Goal: Use online tool/utility: Utilize a website feature to perform a specific function

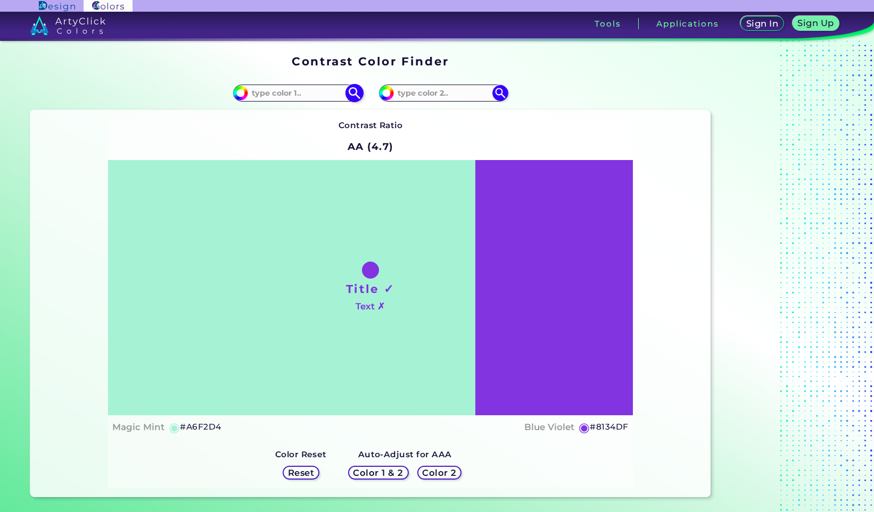
click at [305, 93] on input at bounding box center [297, 93] width 99 height 14
paste input "63000a"
click at [342, 130] on strong "Contrast Ratio" at bounding box center [370, 125] width 64 height 10
click at [250, 94] on input "63000a" at bounding box center [297, 93] width 99 height 14
type input "#63000a"
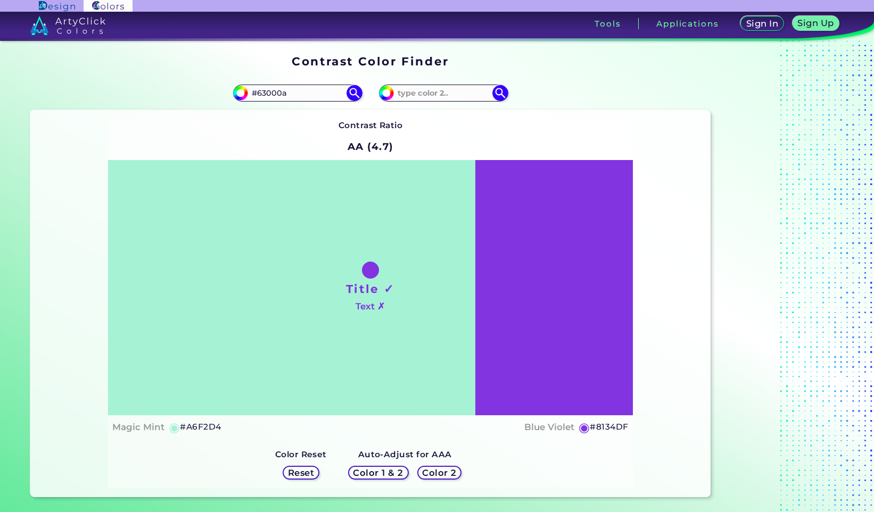
click at [193, 114] on div "Contrast Ratio AA (4.7) Title ✓ Text ✗ Magic Mint ◉ #A6F2D4 Blue Violet ◉ #8134…" at bounding box center [369, 303] width 679 height 387
click at [354, 95] on img at bounding box center [354, 93] width 19 height 19
type input "#63000a"
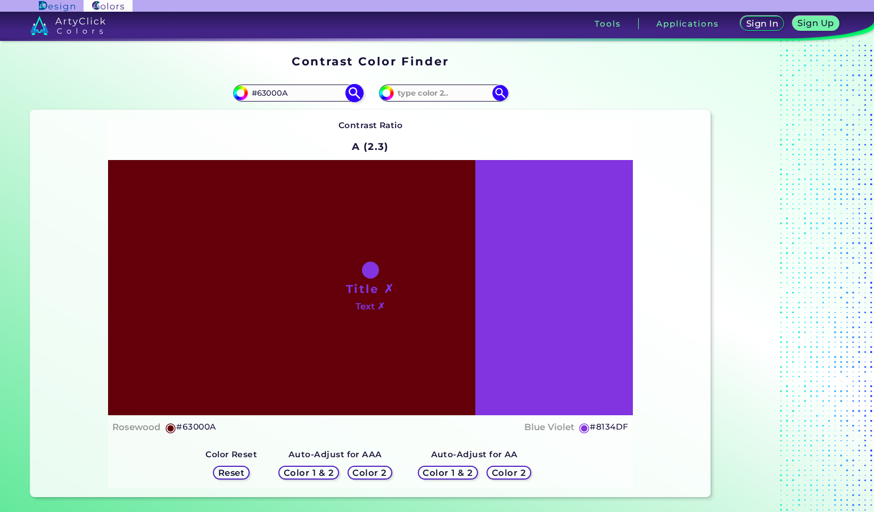
click at [354, 95] on img at bounding box center [354, 93] width 19 height 19
click at [486, 129] on div "Contrast Ratio A (2.3) Title ✗ Text ✗ Rosewood ◉ #63000A ◉ Reset" at bounding box center [370, 304] width 524 height 370
click at [500, 89] on img at bounding box center [500, 93] width 19 height 19
click at [499, 91] on img at bounding box center [500, 93] width 19 height 19
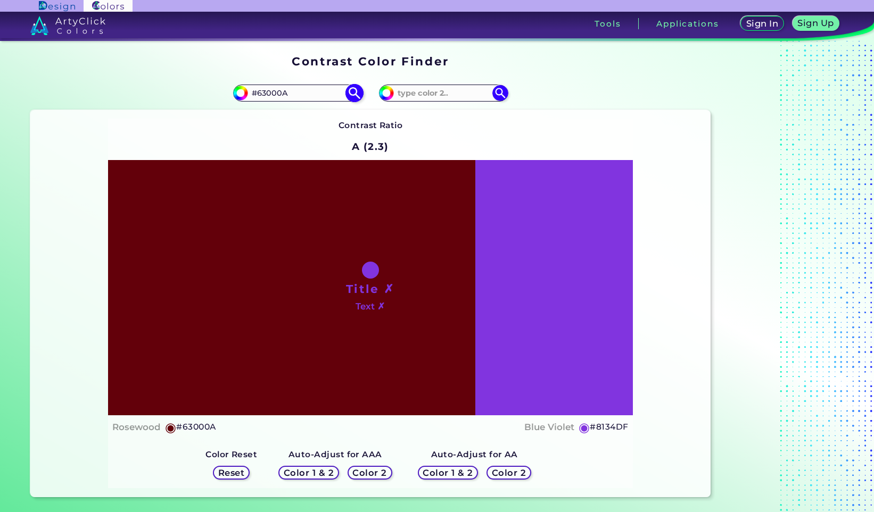
click at [258, 89] on input "#63000A" at bounding box center [297, 93] width 99 height 14
click at [185, 143] on div "Contrast Ratio A (2.3) Title ✗ Text ✗ Rosewood ◉ #63000A ◉ Reset" at bounding box center [370, 304] width 524 height 370
click at [354, 93] on img at bounding box center [354, 93] width 19 height 19
type input "#63000A"
click at [503, 92] on img at bounding box center [500, 93] width 19 height 19
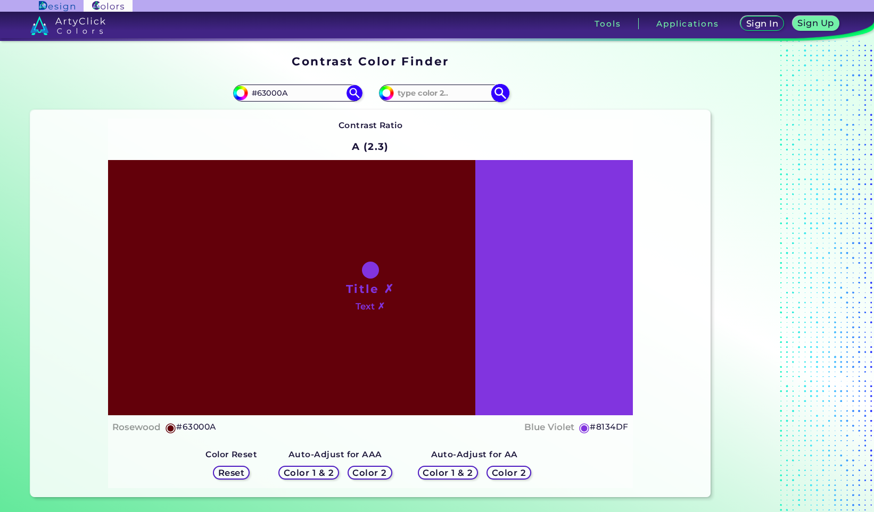
click at [460, 93] on input at bounding box center [443, 93] width 99 height 14
paste input "003c63"
type input "#003c63"
click at [536, 103] on div "#8134df #003c63" at bounding box center [540, 93] width 340 height 34
click at [507, 94] on img at bounding box center [500, 93] width 19 height 19
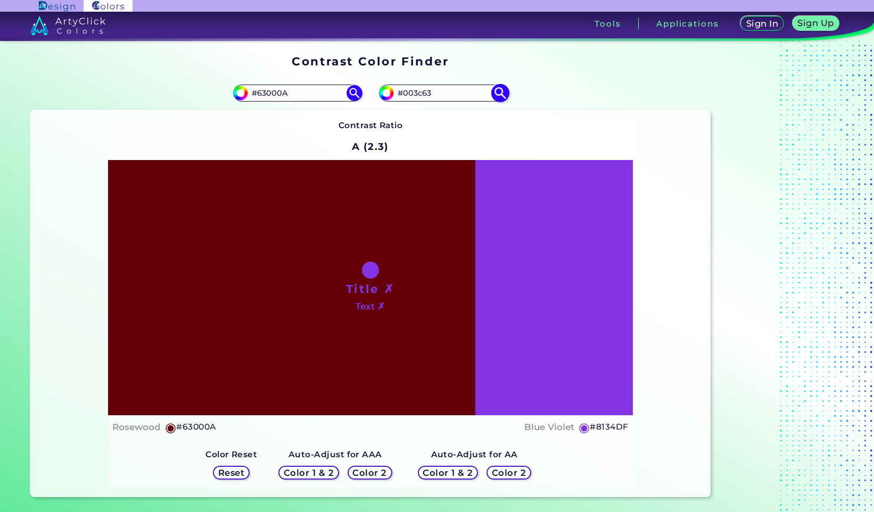
type input "#003c63"
type input "#003C63"
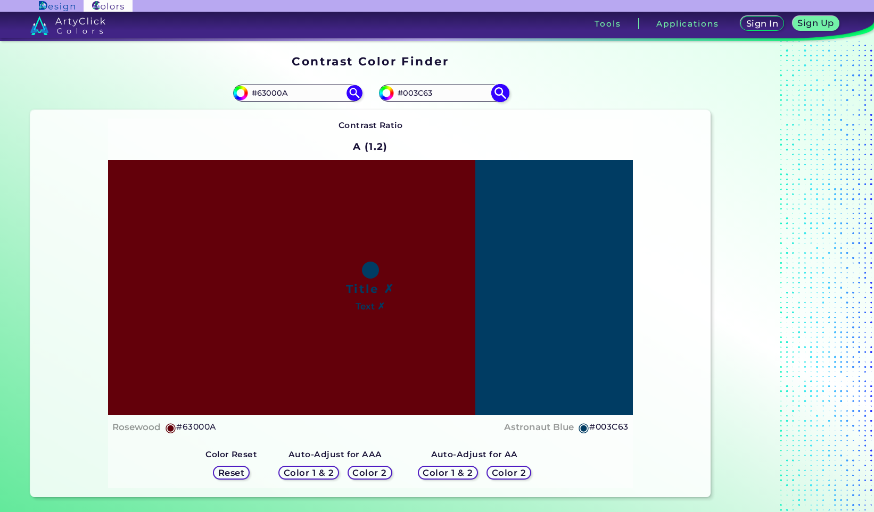
click at [507, 94] on img at bounding box center [500, 93] width 19 height 19
click at [353, 93] on img at bounding box center [354, 93] width 19 height 19
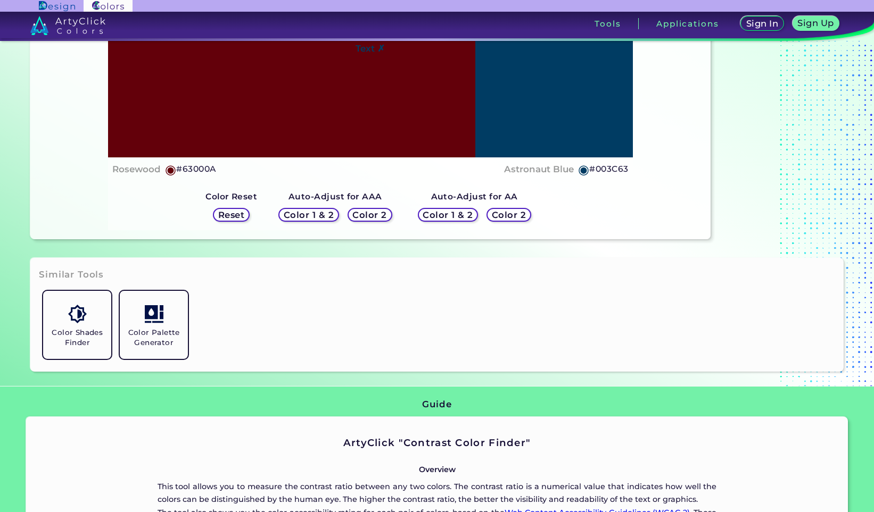
scroll to position [270, 0]
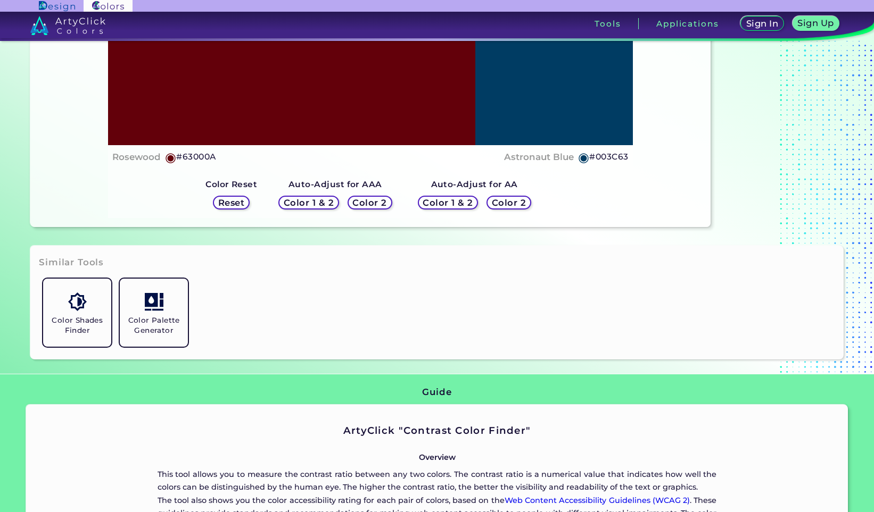
click at [308, 202] on h5 "Color 1 & 2" at bounding box center [308, 203] width 45 height 8
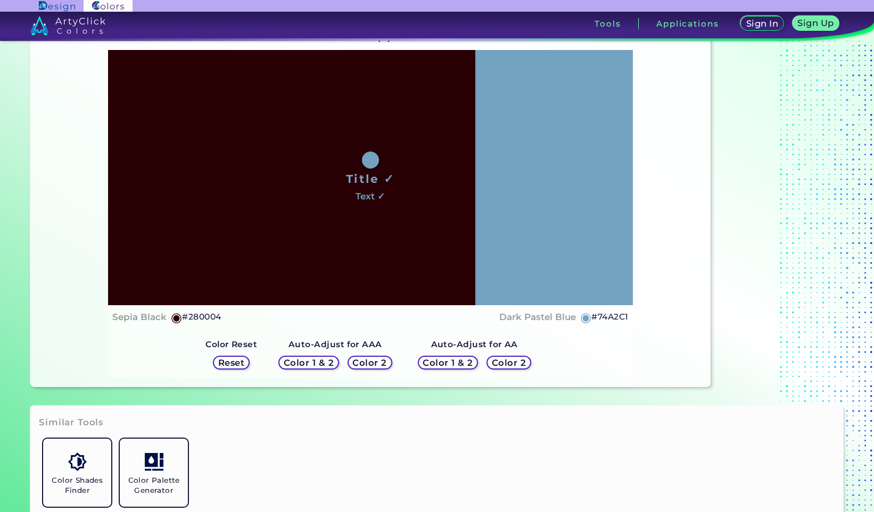
scroll to position [0, 0]
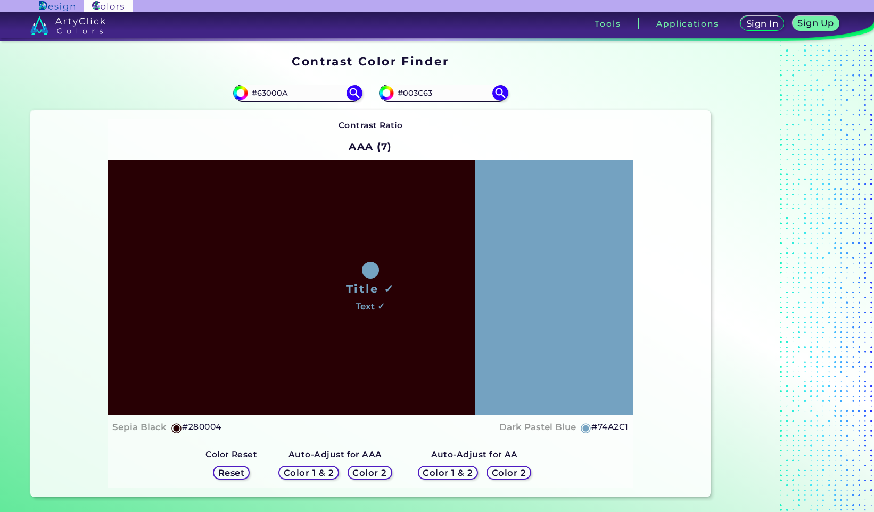
click at [374, 475] on h5 "Color 2" at bounding box center [369, 473] width 31 height 8
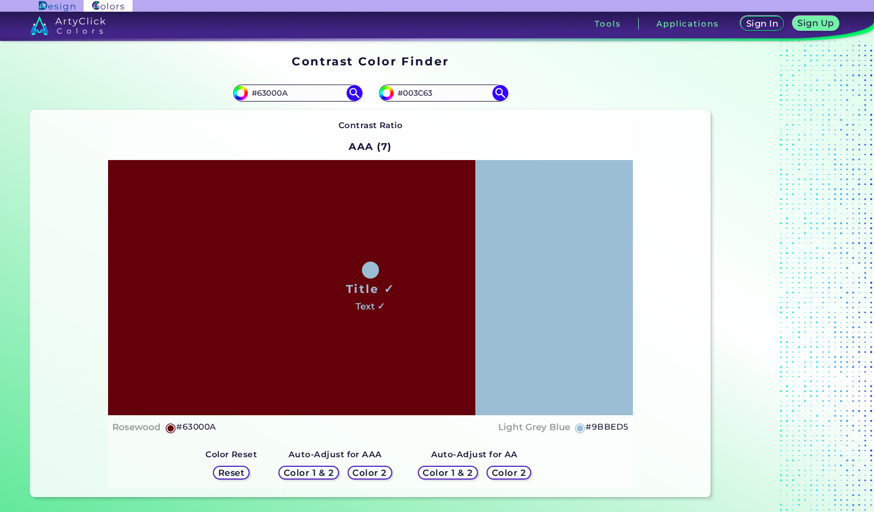
click at [436, 470] on h5 "Color 1 & 2" at bounding box center [447, 473] width 45 height 8
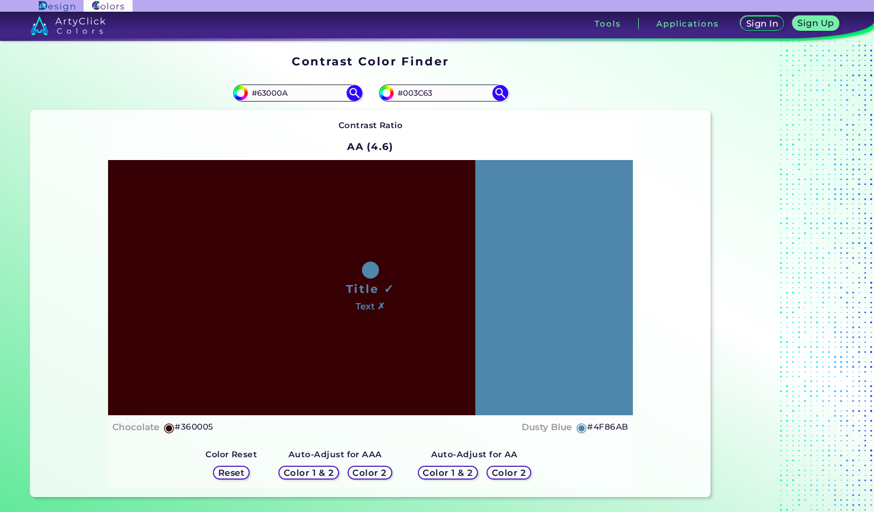
click at [507, 473] on h5 "Color 2" at bounding box center [508, 473] width 31 height 8
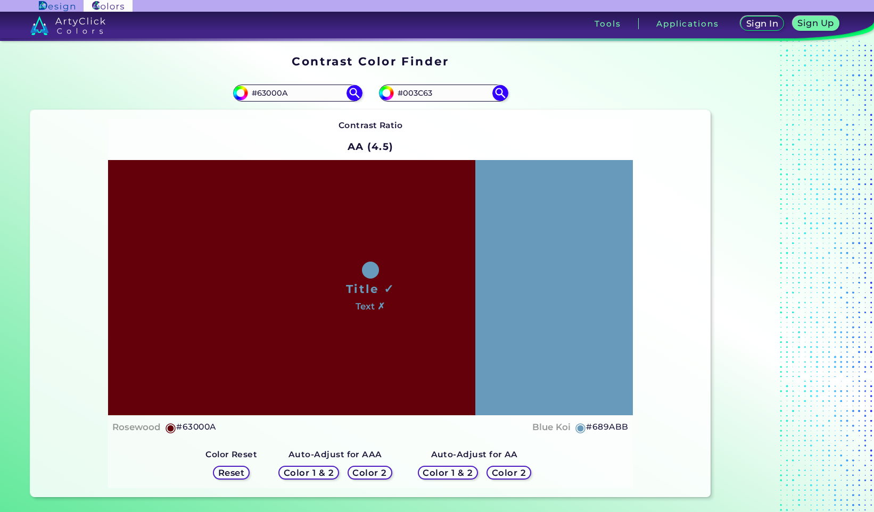
click at [314, 469] on h5 "Color 1 & 2" at bounding box center [308, 473] width 45 height 8
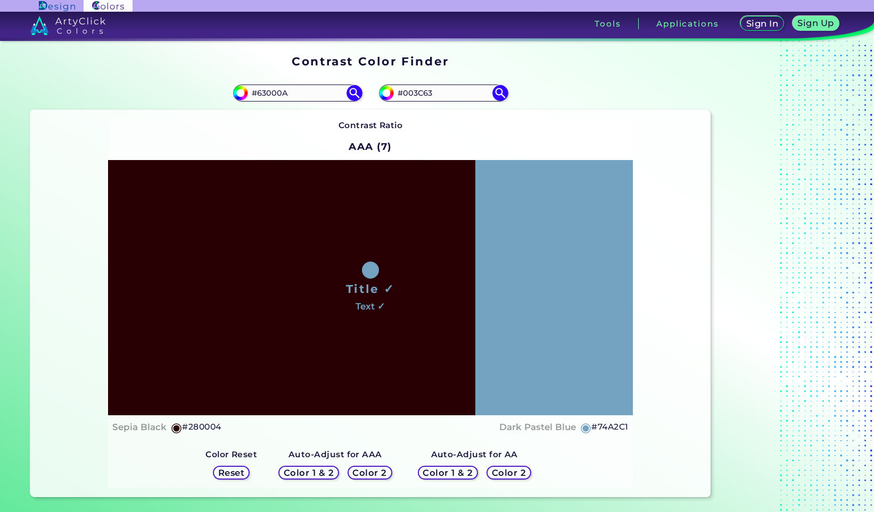
click at [239, 474] on h5 "Reset" at bounding box center [231, 473] width 24 height 8
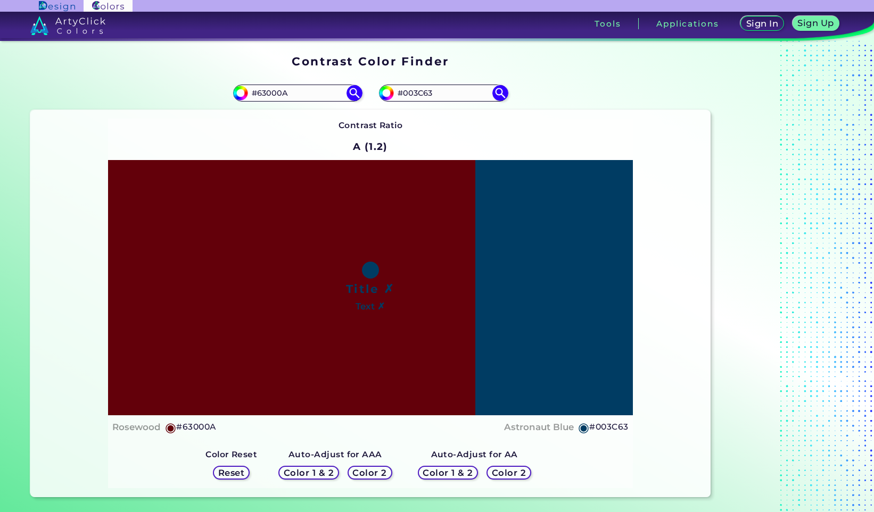
click at [430, 474] on h5 "Color 1 & 2" at bounding box center [447, 473] width 45 height 8
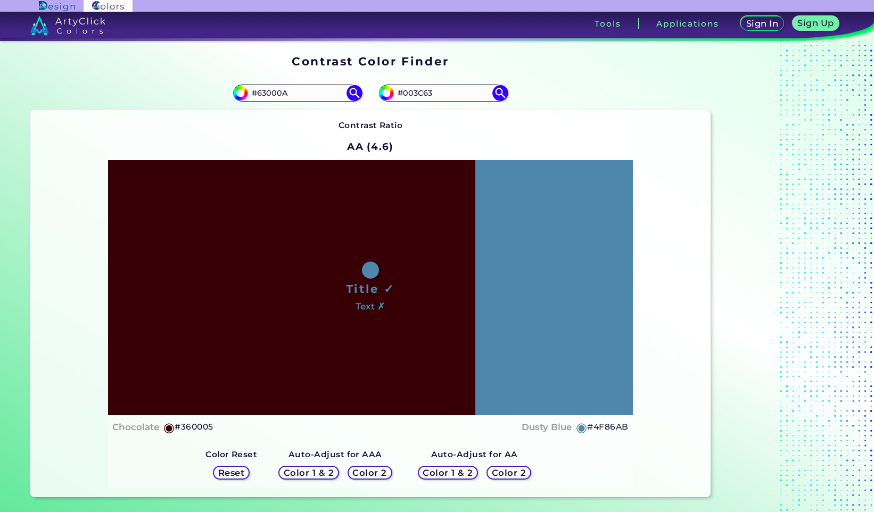
click at [430, 474] on h5 "Color 1 & 2" at bounding box center [447, 473] width 45 height 8
click at [510, 472] on h5 "Color 2" at bounding box center [508, 473] width 31 height 8
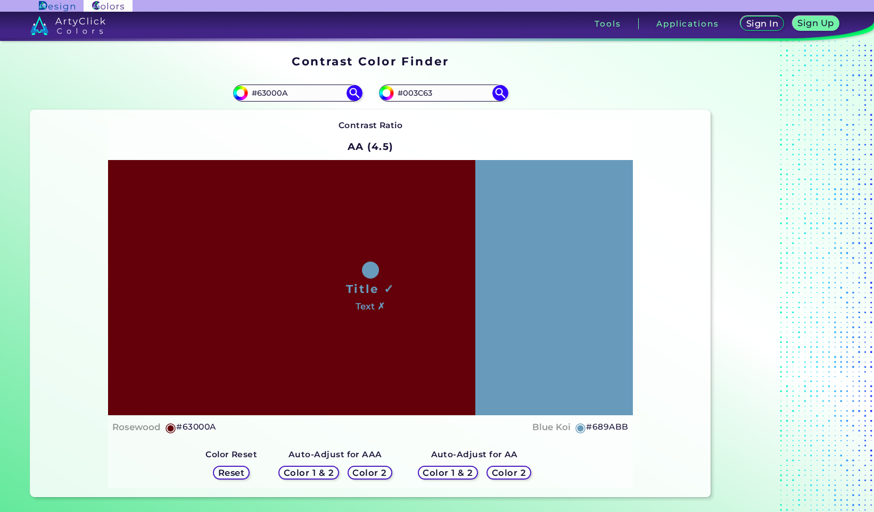
click at [446, 472] on h5 "Color 1 & 2" at bounding box center [447, 473] width 45 height 8
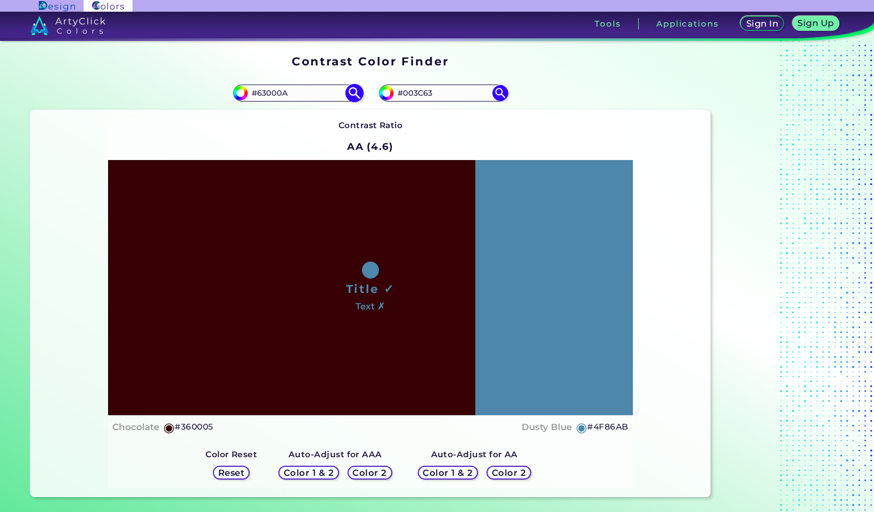
click at [274, 94] on input "#63000A" at bounding box center [297, 93] width 99 height 14
paste input "003c63"
type input "#003c63"
click at [284, 145] on div "Contrast Ratio AA (4.6) Title ✓ Text ✗ Chocolate ◉ #360005 ◉" at bounding box center [370, 304] width 524 height 370
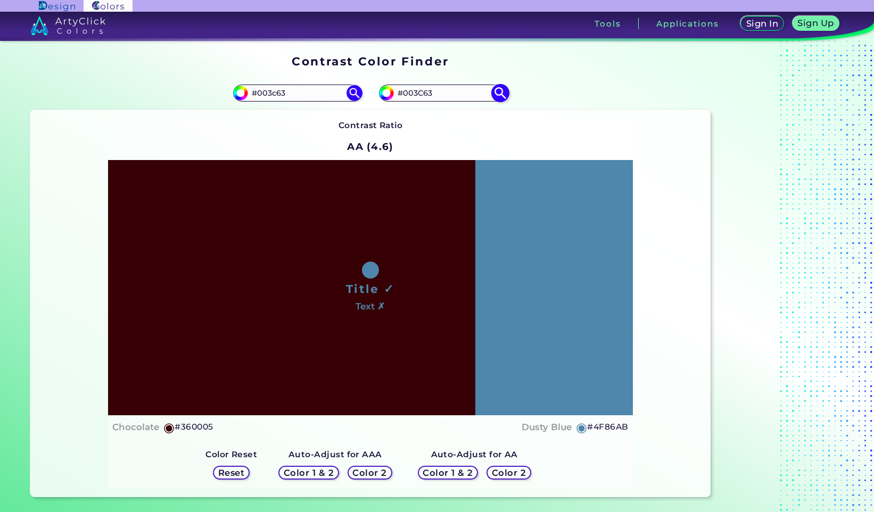
click at [422, 96] on input "#003C63" at bounding box center [443, 93] width 99 height 14
paste input "63000a"
type input "#63000a"
click at [595, 112] on div "Contrast Ratio AA (4.6) Title ✓ Text ✗ Chocolate ◉ #360005 Dusty Blue ◉ #4F86AB" at bounding box center [369, 303] width 679 height 387
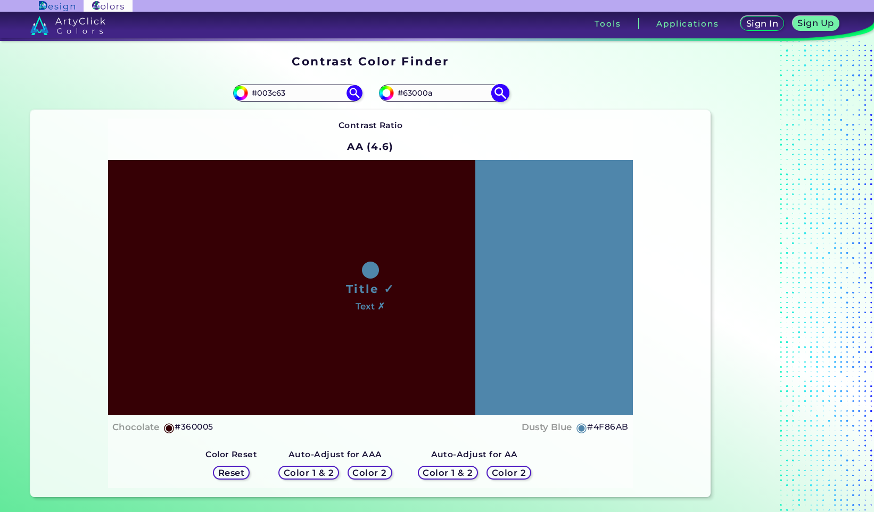
click at [499, 95] on img at bounding box center [500, 93] width 19 height 19
type input "#63000a"
type input "#63000A"
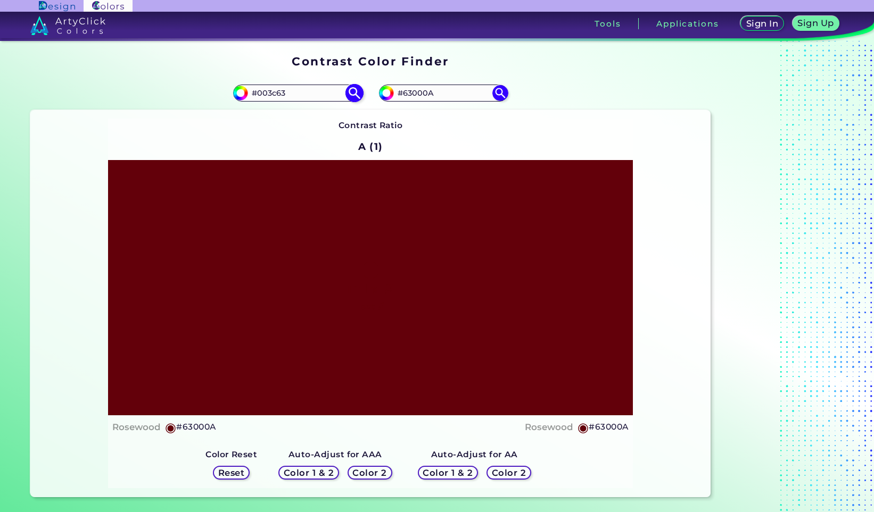
click at [355, 93] on img at bounding box center [354, 93] width 19 height 19
type input "#003c63"
type input "#003C63"
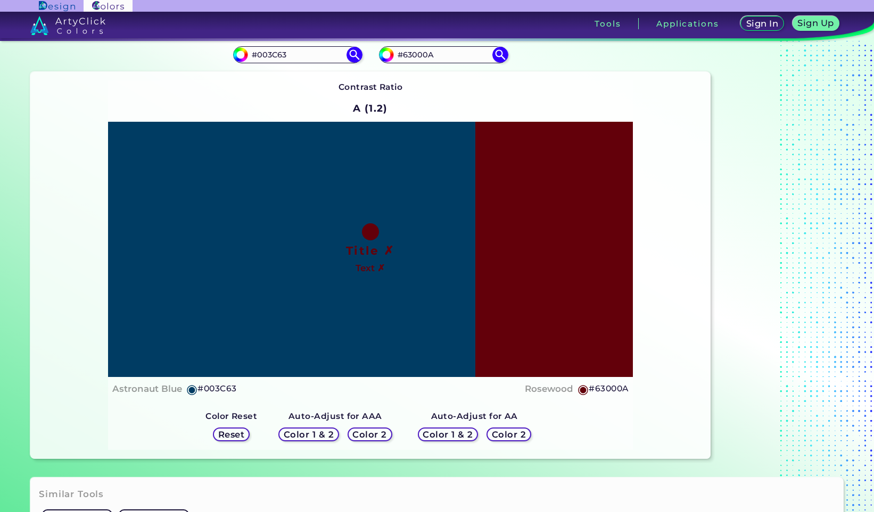
scroll to position [45, 0]
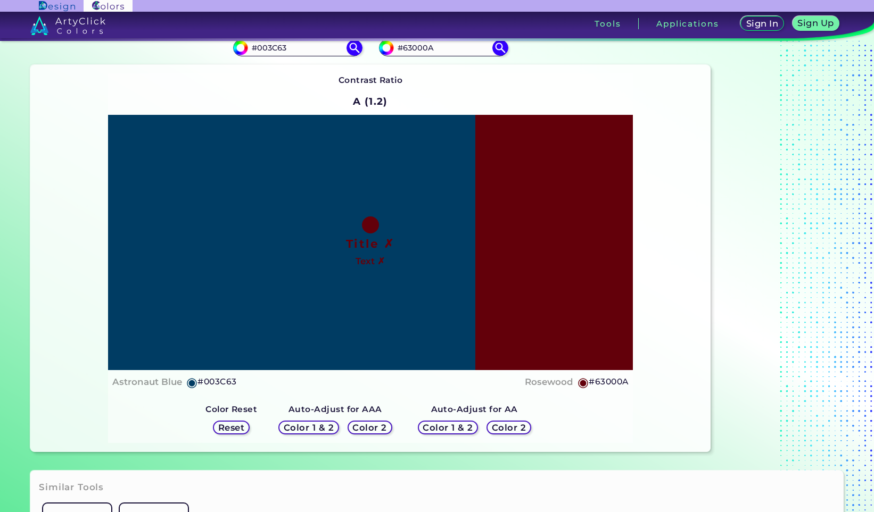
click at [505, 424] on h5 "Color 2" at bounding box center [508, 428] width 31 height 8
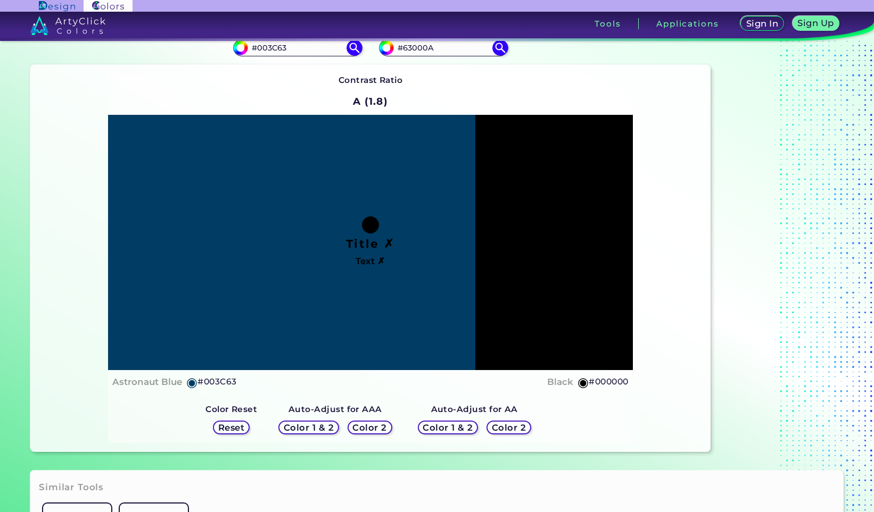
click at [450, 428] on h5 "Color 1 & 2" at bounding box center [447, 428] width 45 height 8
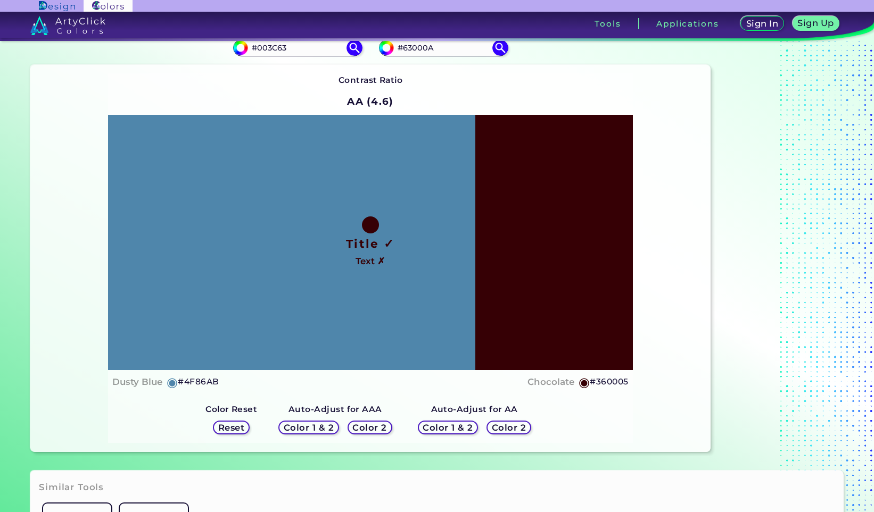
scroll to position [0, 0]
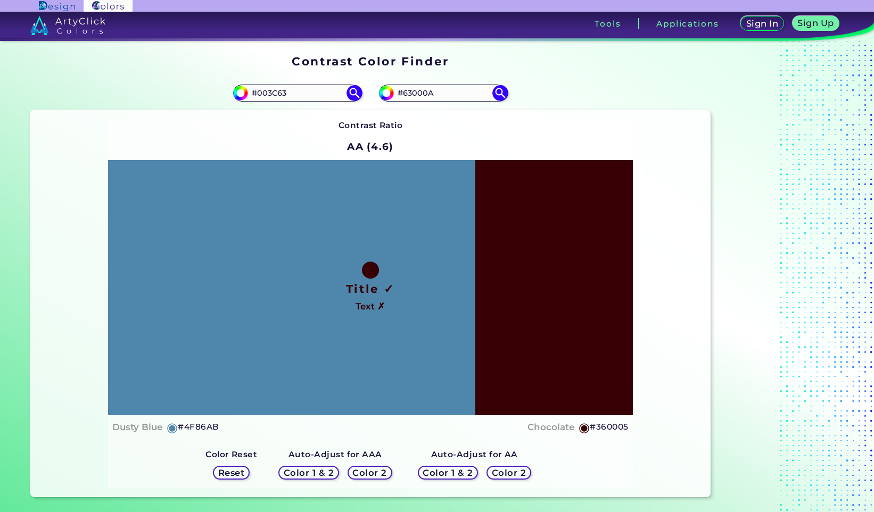
click at [365, 474] on h5 "Color 2" at bounding box center [369, 473] width 31 height 8
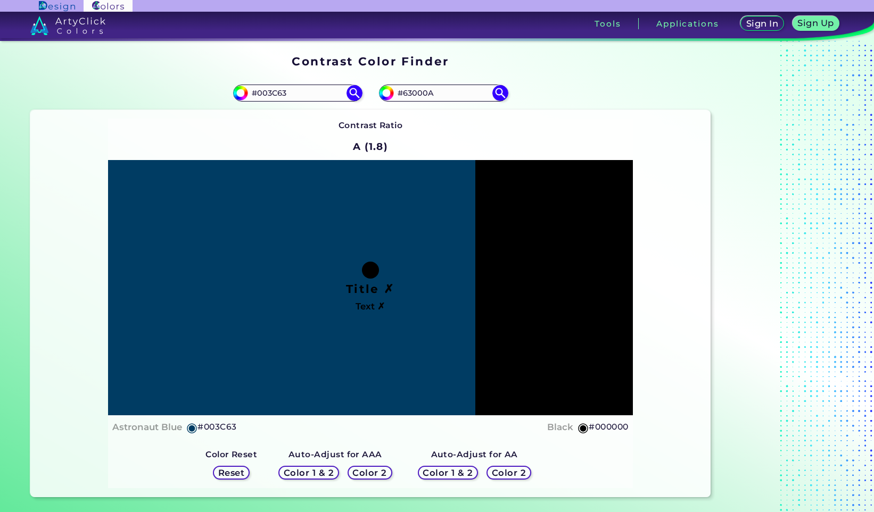
click at [317, 474] on h5 "Color 1 & 2" at bounding box center [308, 473] width 45 height 8
